Goal: Transaction & Acquisition: Purchase product/service

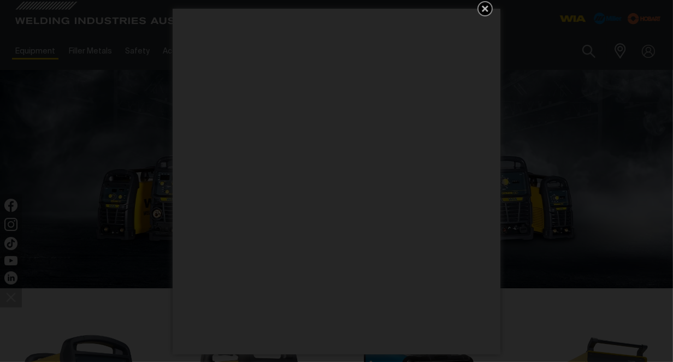
click at [482, 8] on icon "Get 5 WIA Welding Guides Free!" at bounding box center [484, 8] width 13 height 13
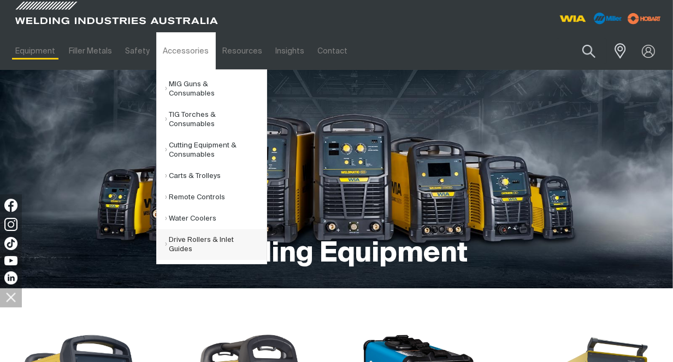
click at [187, 229] on link "Drive Rollers & Inlet Guides" at bounding box center [216, 244] width 102 height 31
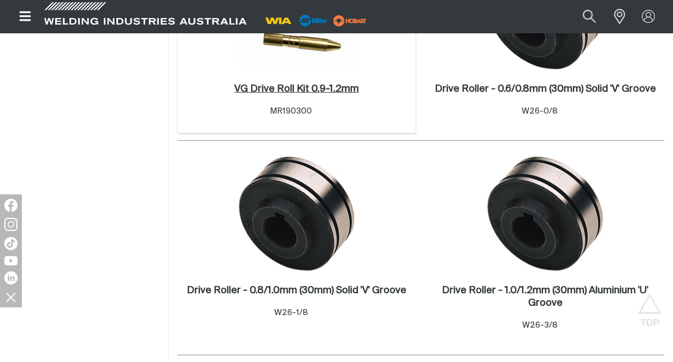
scroll to position [633, 0]
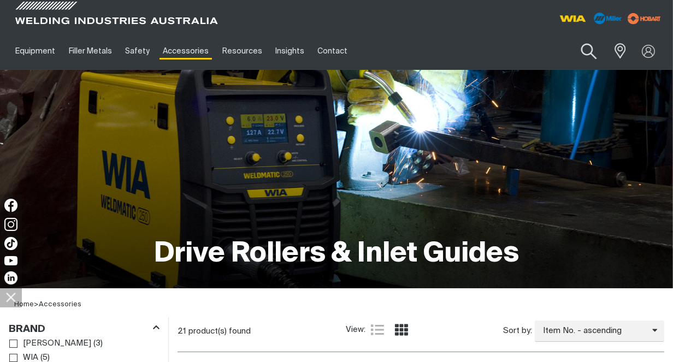
click at [589, 52] on button "Search products" at bounding box center [589, 51] width 44 height 31
click at [453, 47] on input "Search" at bounding box center [523, 51] width 168 height 25
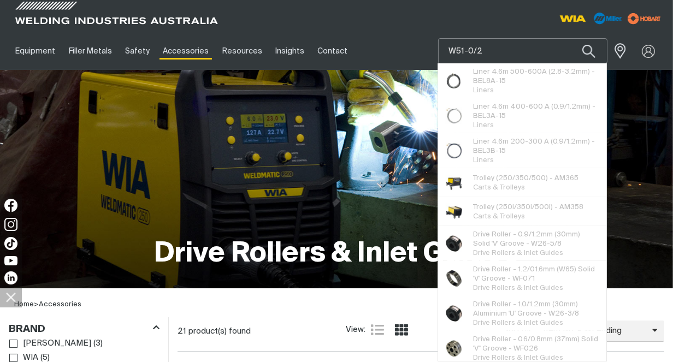
type input "W51-0/2"
click at [570, 38] on button "Search products" at bounding box center [588, 51] width 37 height 26
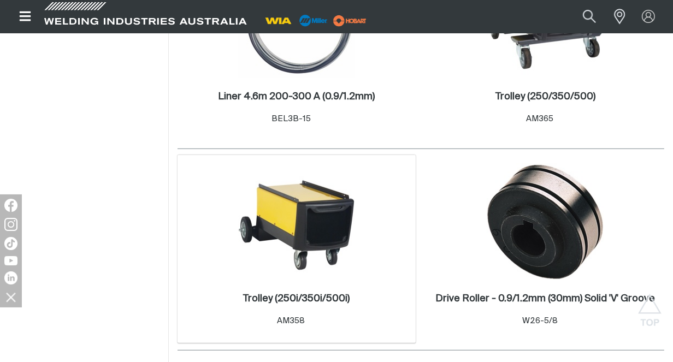
scroll to position [475, 0]
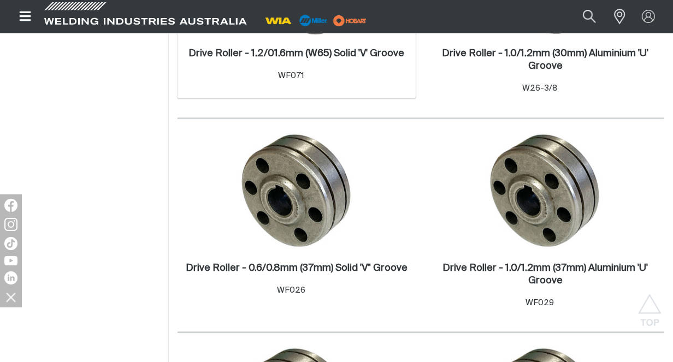
scroll to position [917, 0]
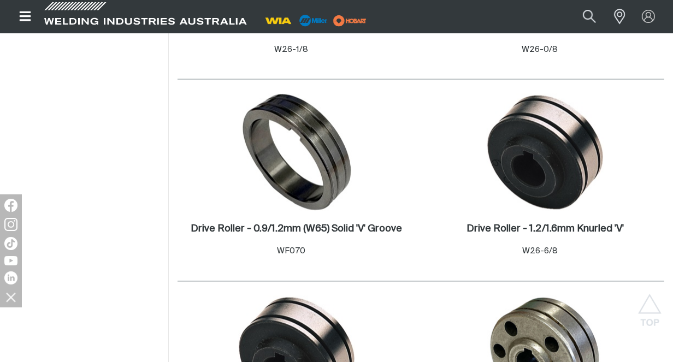
scroll to position [1979, 0]
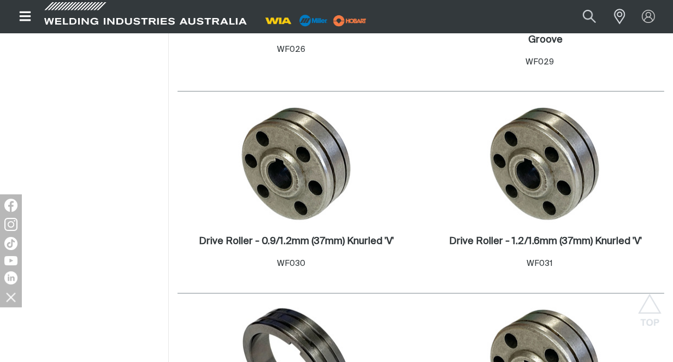
scroll to position [1171, 0]
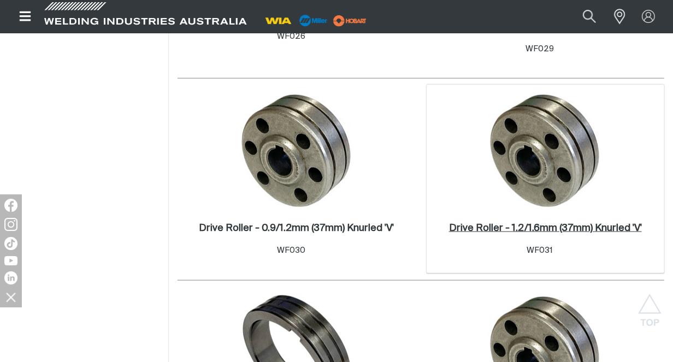
click at [608, 227] on h2 "Drive Roller - 1.2/1.6mm (37mm) Knurled 'V' ." at bounding box center [545, 228] width 193 height 10
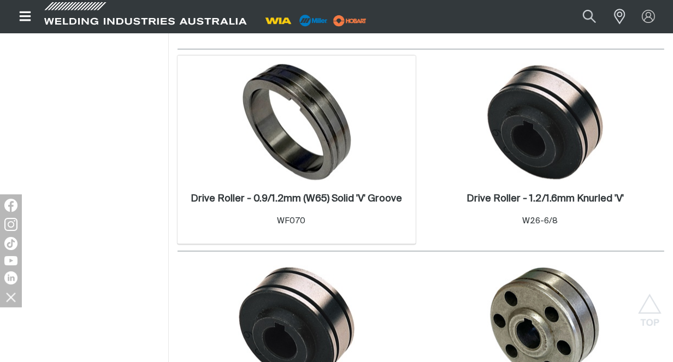
scroll to position [2058, 0]
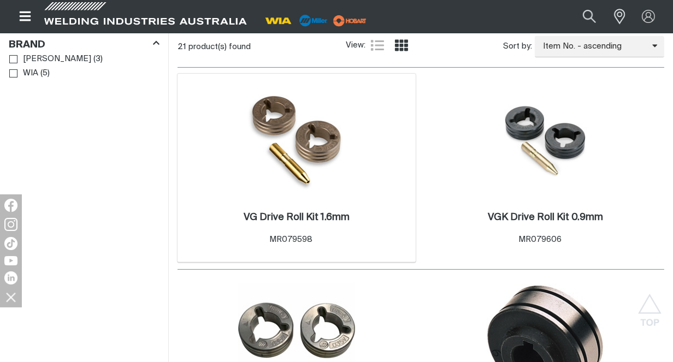
scroll to position [300, 0]
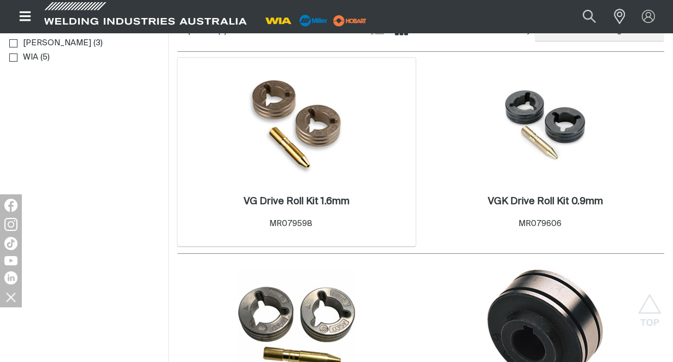
click at [314, 130] on img at bounding box center [296, 124] width 111 height 117
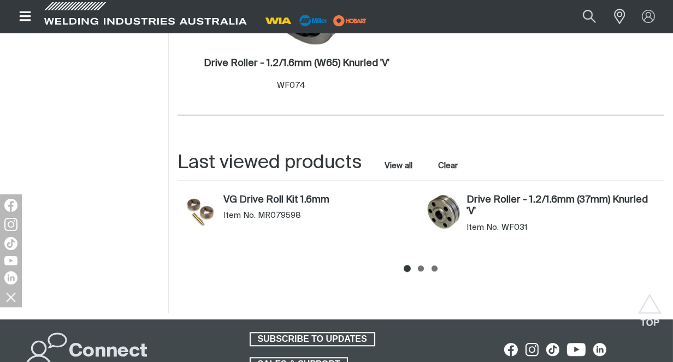
scroll to position [2501, 0]
